Goal: Check status: Check status

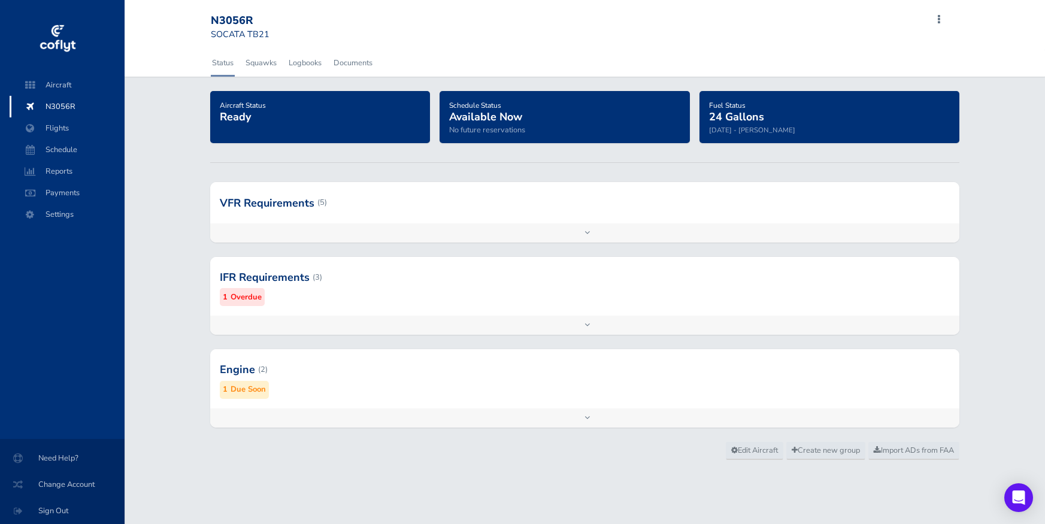
click at [331, 377] on div at bounding box center [584, 369] width 749 height 59
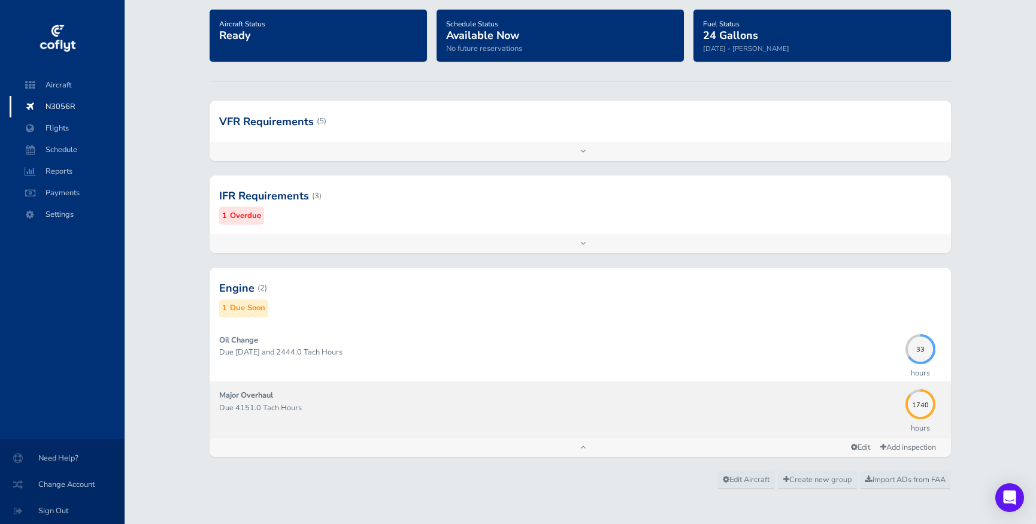
scroll to position [81, 0]
click at [330, 409] on p "Due 4151.0 Tach Hours" at bounding box center [559, 408] width 681 height 12
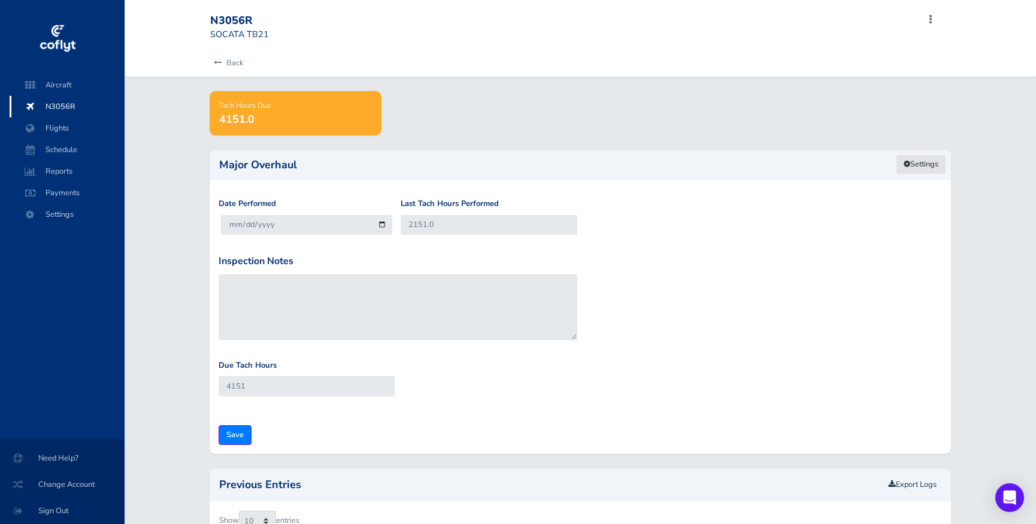
click at [912, 161] on link "Settings" at bounding box center [921, 165] width 50 height 20
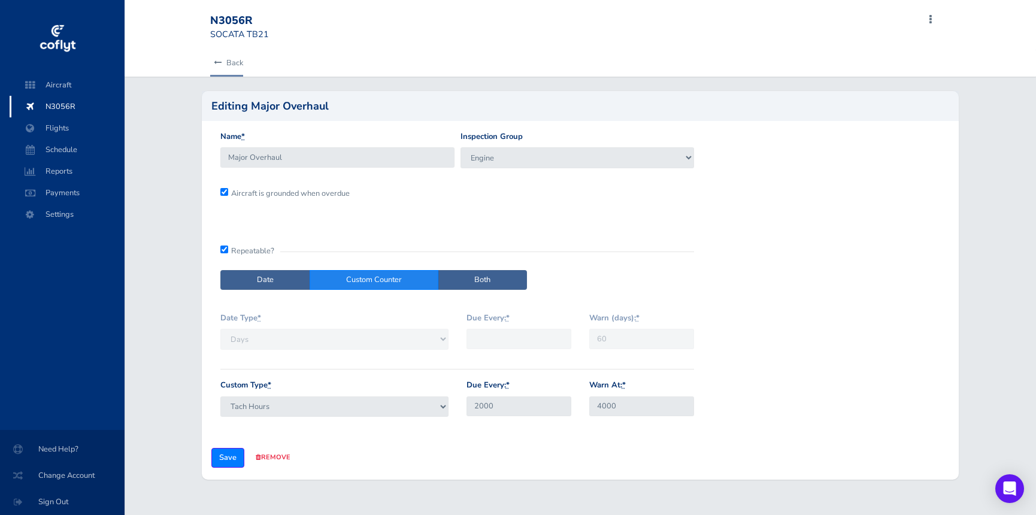
click at [219, 61] on icon at bounding box center [218, 63] width 8 height 8
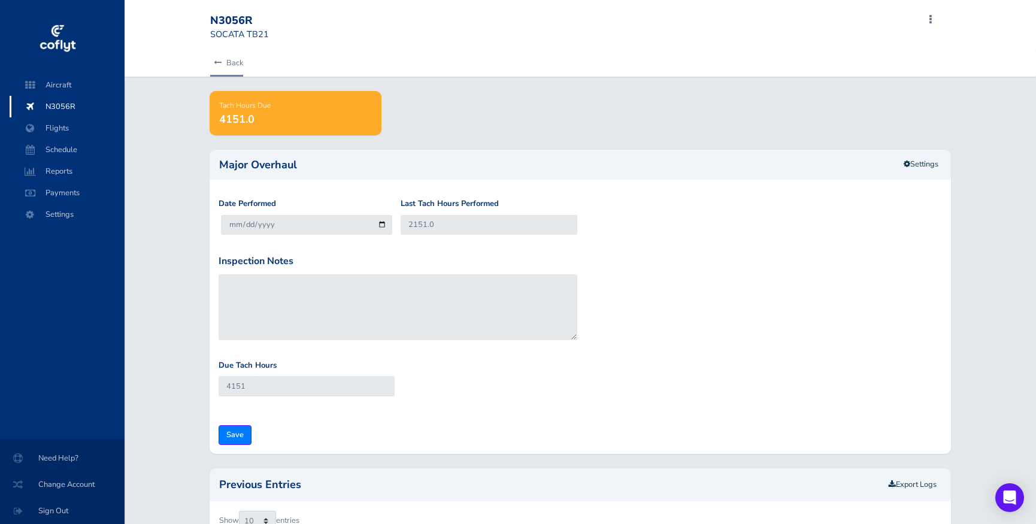
click at [220, 60] on icon at bounding box center [218, 63] width 8 height 8
